Goal: Book appointment/travel/reservation

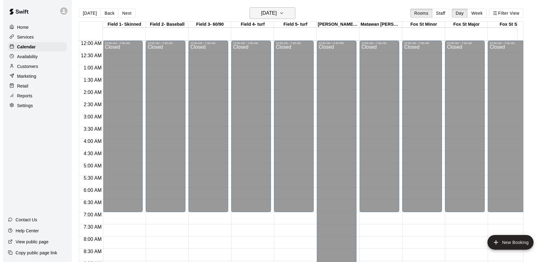
scroll to position [340, 0]
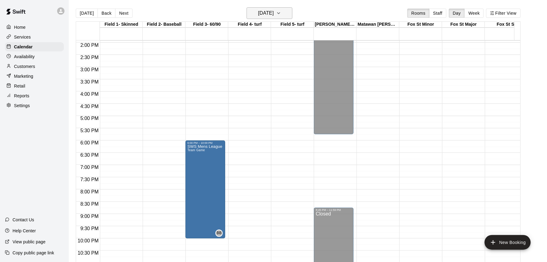
click at [265, 14] on h6 "[DATE]" at bounding box center [266, 13] width 16 height 9
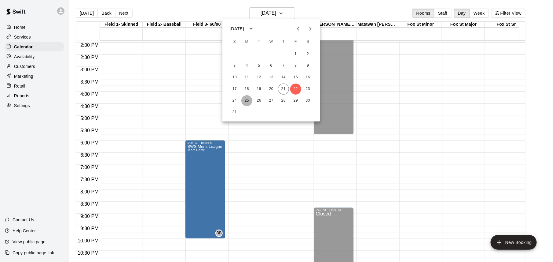
click at [246, 100] on button "25" at bounding box center [246, 100] width 11 height 11
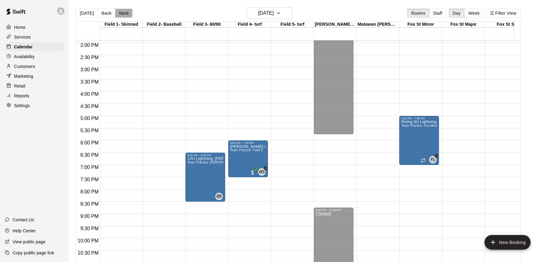
click at [122, 13] on button "Next" at bounding box center [123, 13] width 17 height 9
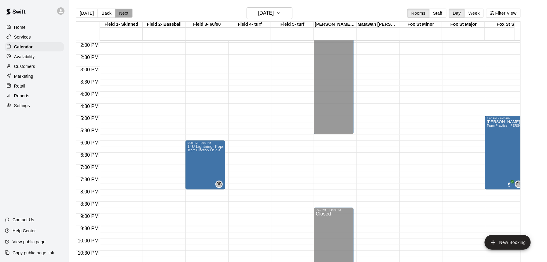
click at [122, 13] on button "Next" at bounding box center [123, 13] width 17 height 9
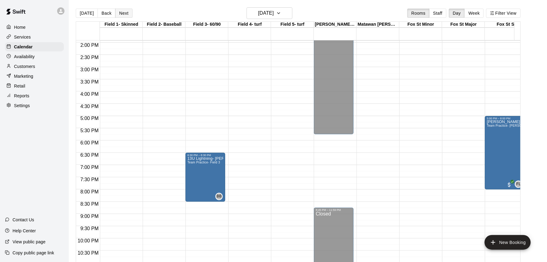
click at [122, 13] on button "Next" at bounding box center [123, 13] width 17 height 9
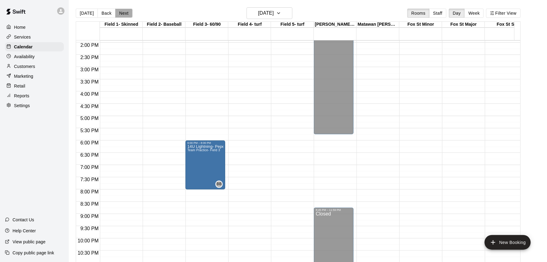
click at [122, 13] on button "Next" at bounding box center [123, 13] width 17 height 9
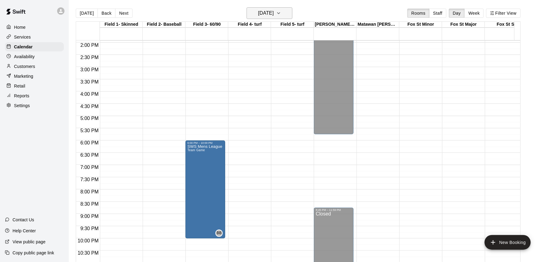
click at [267, 11] on h6 "[DATE]" at bounding box center [266, 13] width 16 height 9
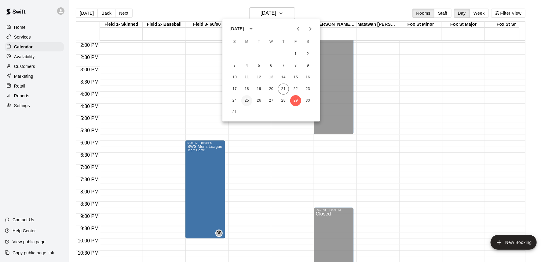
click at [246, 99] on button "25" at bounding box center [246, 100] width 11 height 11
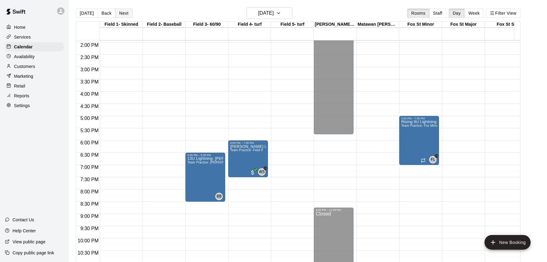
click at [125, 12] on button "Next" at bounding box center [123, 13] width 17 height 9
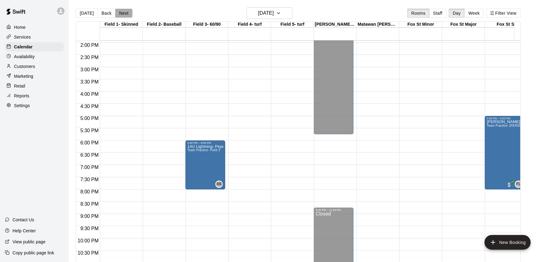
click at [126, 13] on button "Next" at bounding box center [123, 13] width 17 height 9
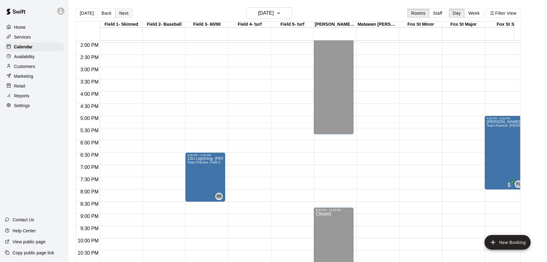
click at [126, 13] on button "Next" at bounding box center [123, 13] width 17 height 9
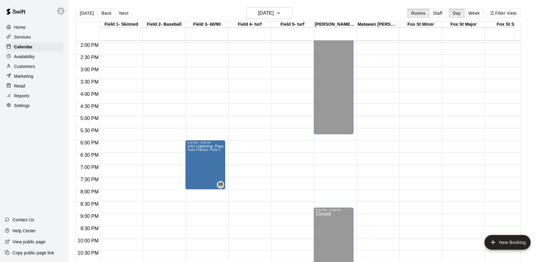
drag, startPoint x: 211, startPoint y: 158, endPoint x: 226, endPoint y: 161, distance: 16.2
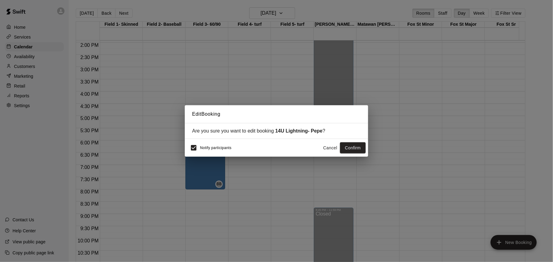
click at [331, 148] on button "Cancel" at bounding box center [331, 147] width 20 height 11
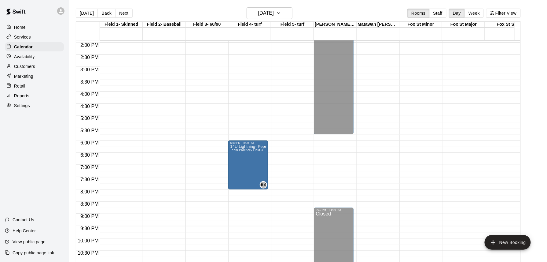
drag, startPoint x: 206, startPoint y: 157, endPoint x: 235, endPoint y: 159, distance: 29.7
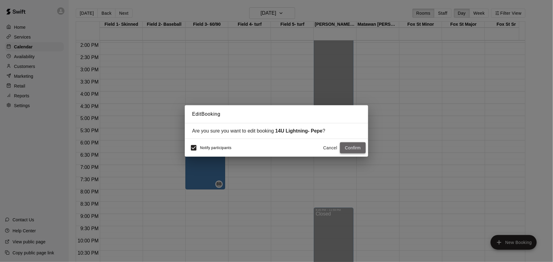
click at [354, 147] on button "Confirm" at bounding box center [353, 147] width 26 height 11
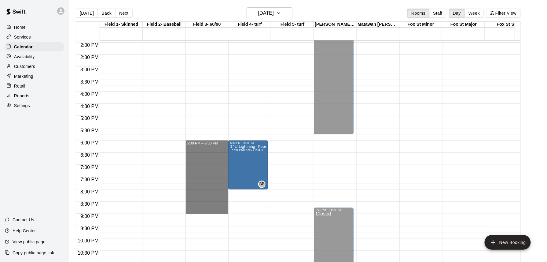
drag, startPoint x: 204, startPoint y: 143, endPoint x: 219, endPoint y: 212, distance: 70.7
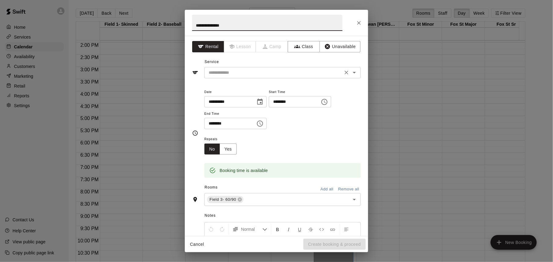
type input "**********"
click at [288, 73] on input "text" at bounding box center [273, 73] width 135 height 8
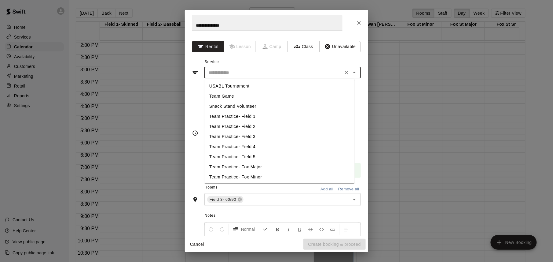
click at [243, 95] on li "Team Game" at bounding box center [279, 96] width 150 height 10
type input "*********"
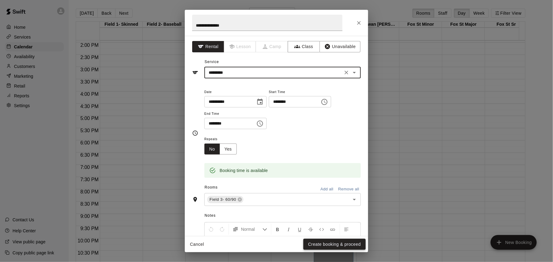
click at [341, 244] on button "Create booking & proceed" at bounding box center [334, 243] width 62 height 11
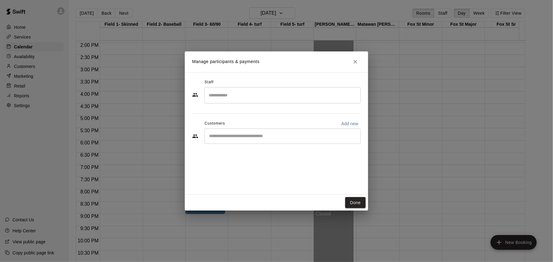
click at [291, 99] on input "Search staff" at bounding box center [282, 95] width 151 height 11
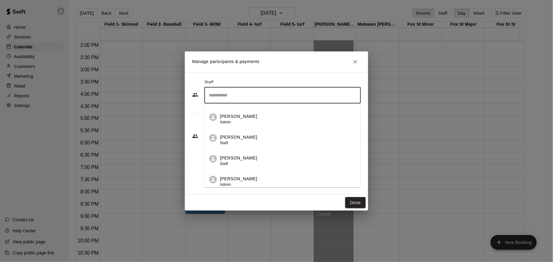
scroll to position [41, 0]
click at [274, 180] on div "[PERSON_NAME] Owner" at bounding box center [288, 179] width 136 height 12
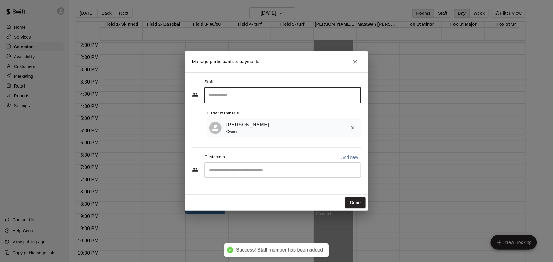
click at [354, 203] on button "Done" at bounding box center [355, 202] width 20 height 11
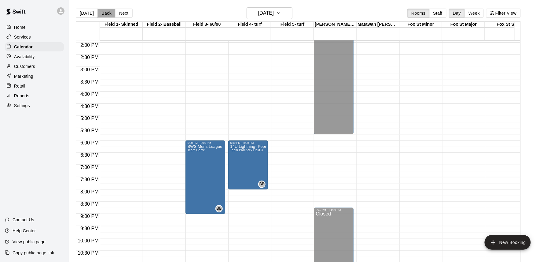
click at [103, 13] on button "Back" at bounding box center [106, 13] width 18 height 9
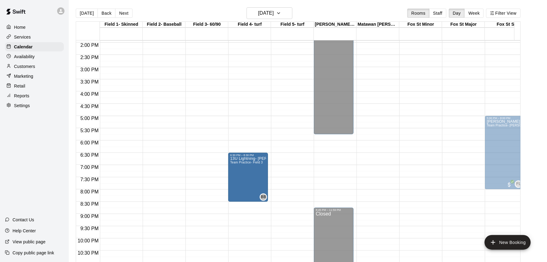
drag, startPoint x: 209, startPoint y: 175, endPoint x: 235, endPoint y: 176, distance: 26.3
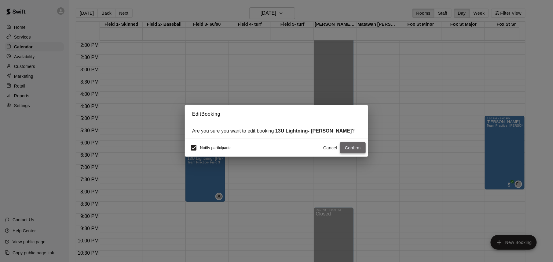
click at [353, 145] on button "Confirm" at bounding box center [353, 147] width 26 height 11
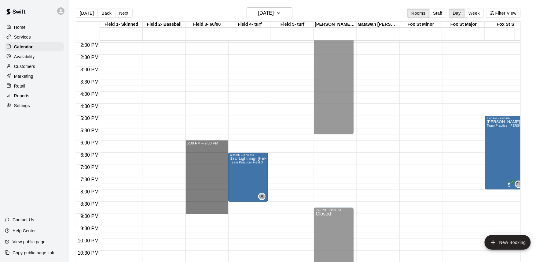
drag, startPoint x: 206, startPoint y: 142, endPoint x: 211, endPoint y: 208, distance: 66.6
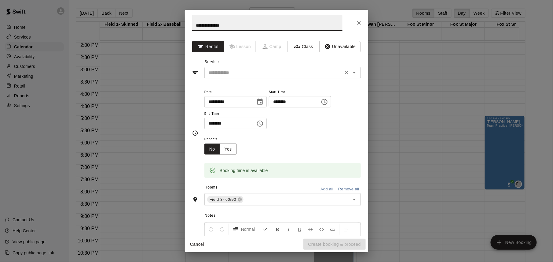
type input "**********"
click at [248, 70] on input "text" at bounding box center [273, 73] width 135 height 8
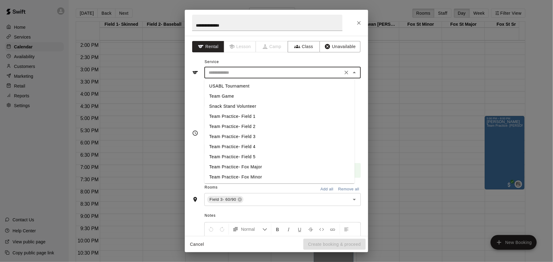
click at [233, 94] on li "Team Game" at bounding box center [279, 96] width 150 height 10
type input "*********"
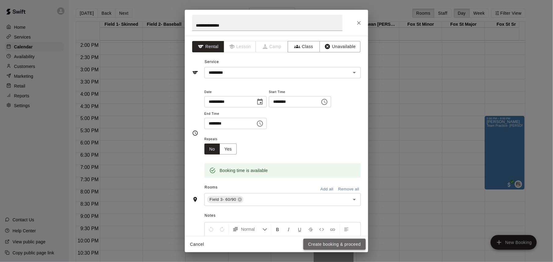
click at [334, 243] on button "Create booking & proceed" at bounding box center [334, 243] width 62 height 11
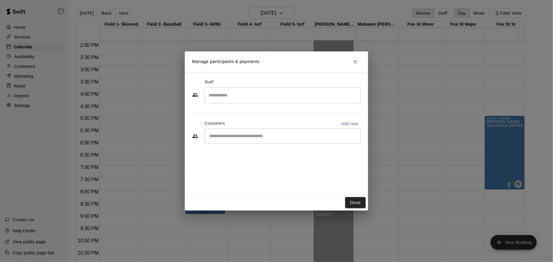
click at [298, 94] on input "Search staff" at bounding box center [282, 95] width 151 height 11
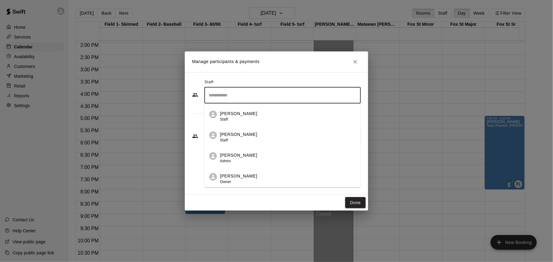
click at [276, 177] on div "[PERSON_NAME] Owner" at bounding box center [288, 179] width 136 height 12
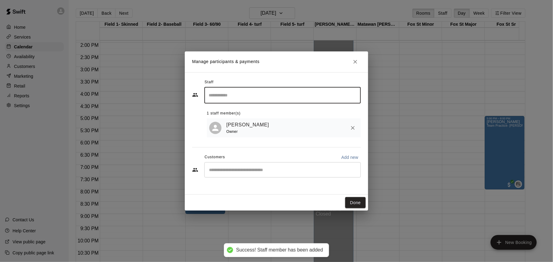
click at [355, 201] on button "Done" at bounding box center [355, 202] width 20 height 11
